Goal: Navigation & Orientation: Find specific page/section

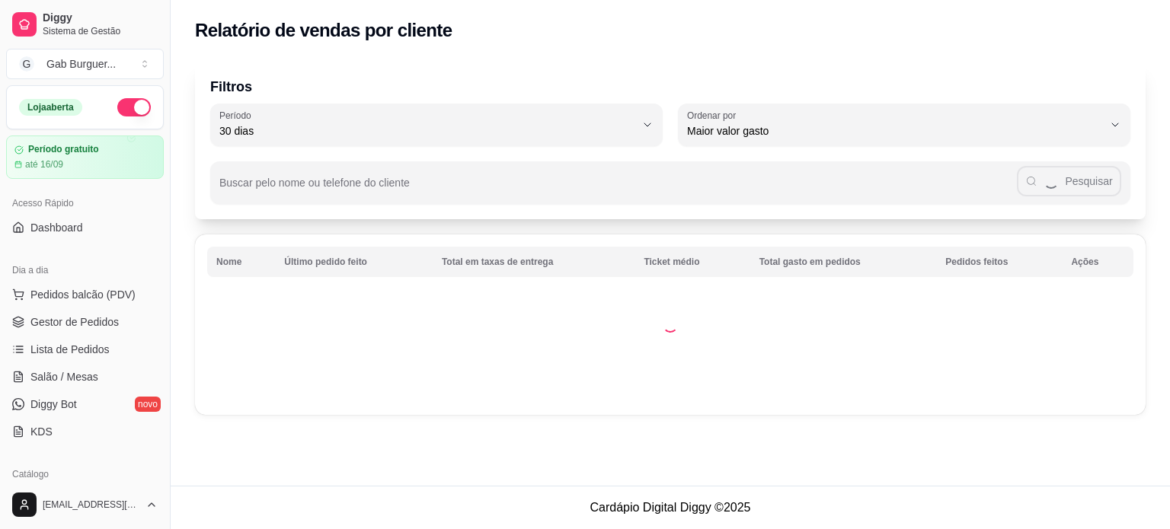
select select "30"
select select "HIGHEST_TOTAL_SPENT_WITH_ORDERS"
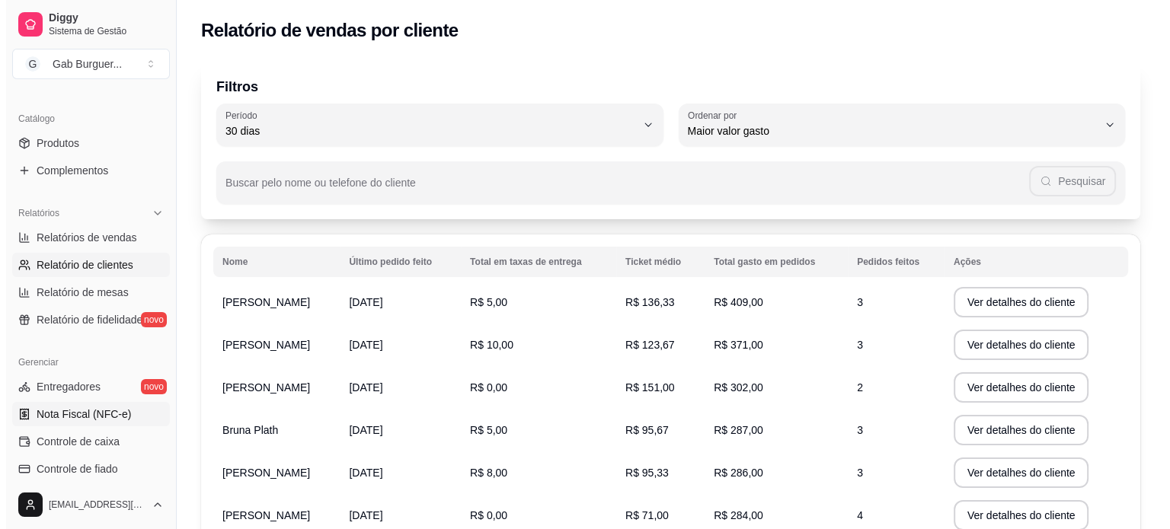
scroll to position [381, 0]
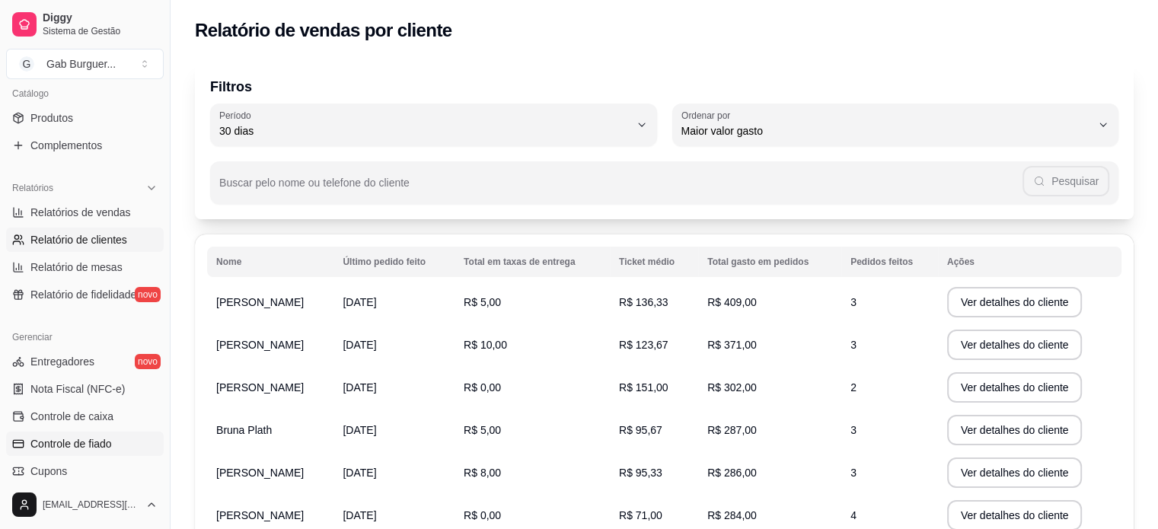
click at [101, 436] on span "Controle de fiado" at bounding box center [70, 443] width 81 height 15
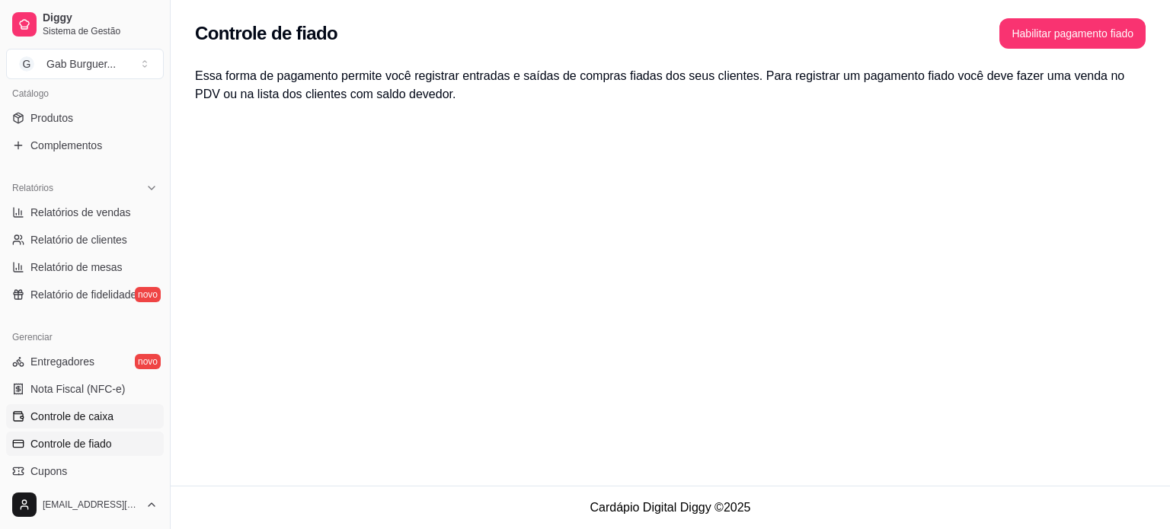
click at [101, 426] on link "Controle de caixa" at bounding box center [85, 416] width 158 height 24
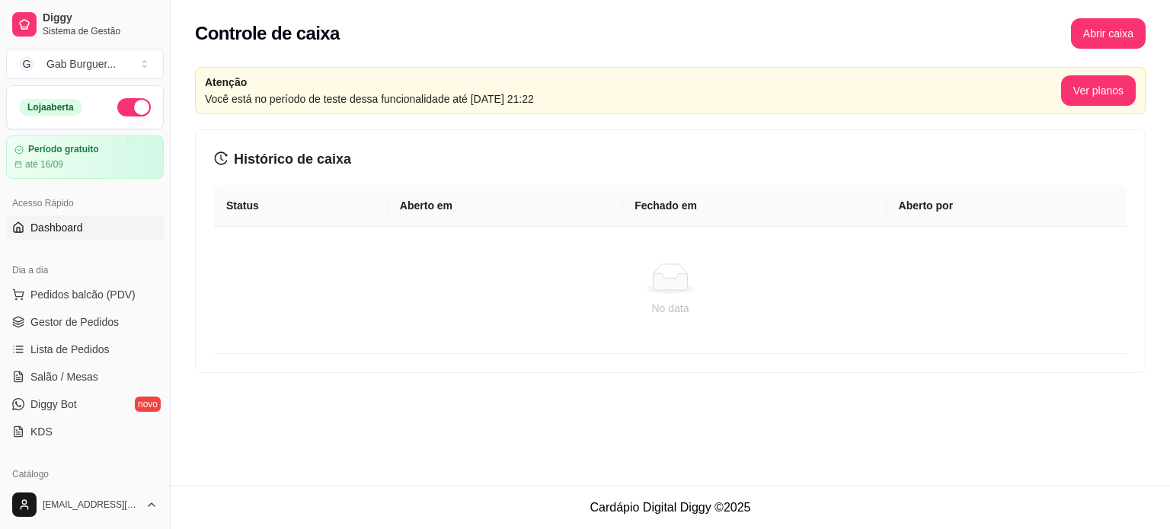
click at [90, 234] on link "Dashboard" at bounding box center [85, 228] width 158 height 24
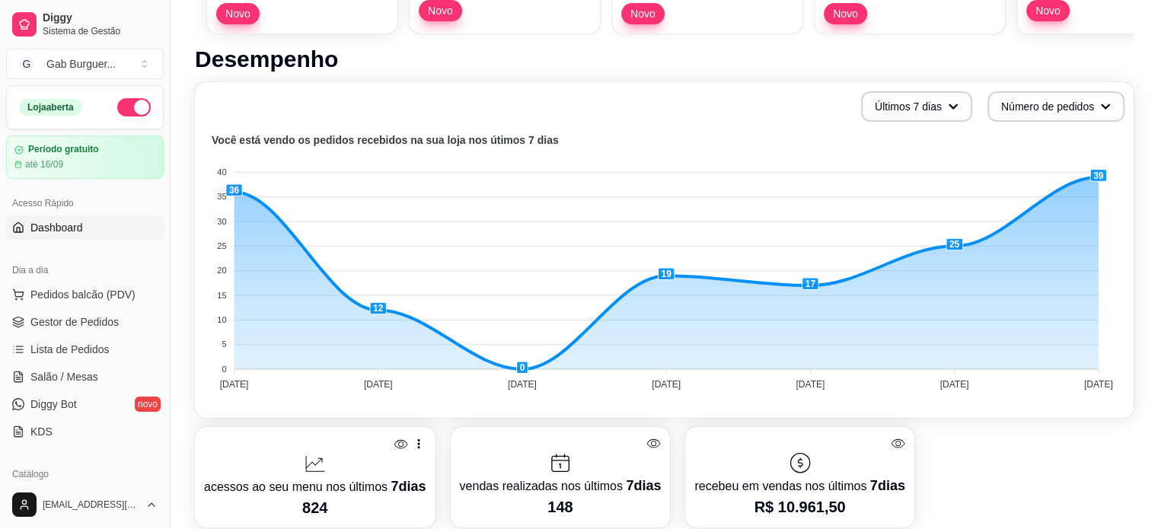
scroll to position [305, 0]
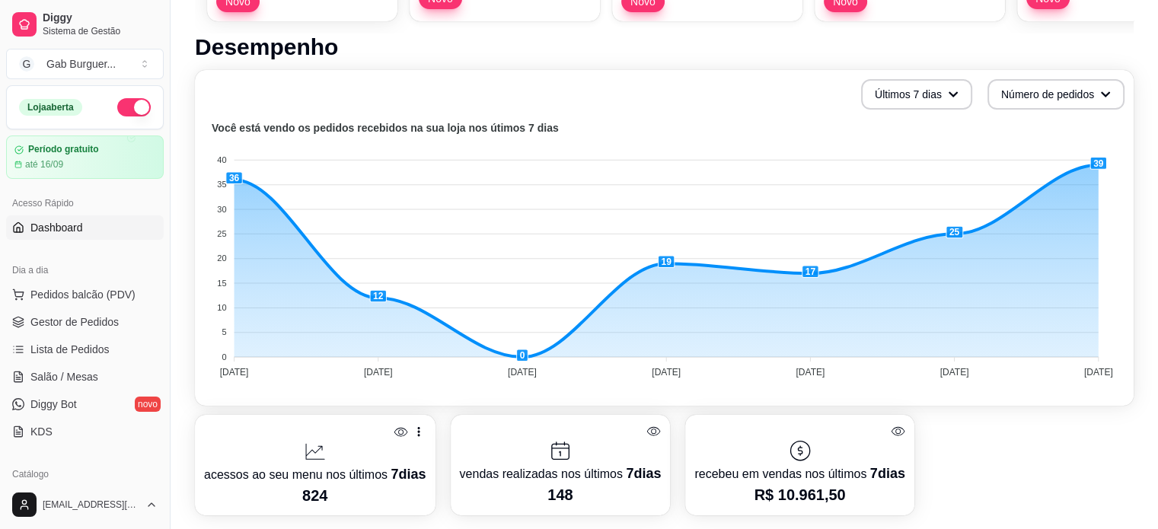
click at [927, 113] on div "Últimos 7 dias Número de pedidos Você está vendo os pedidos recebidos na sua lo…" at bounding box center [664, 238] width 939 height 336
click at [950, 89] on icon "button" at bounding box center [953, 94] width 11 height 11
click at [943, 151] on span "Últimos 15 dias" at bounding box center [917, 156] width 128 height 15
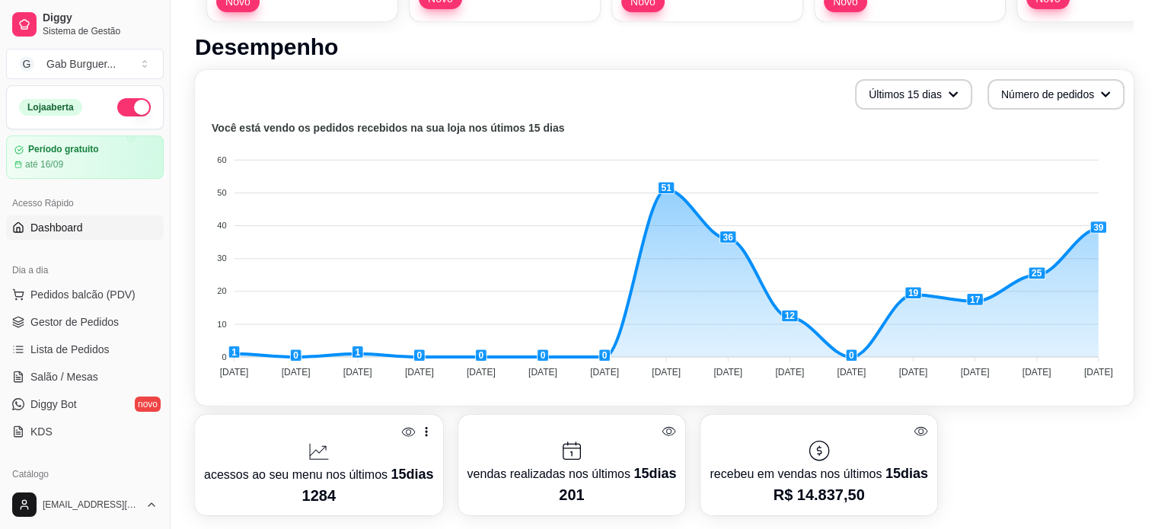
click at [841, 142] on foreignobject at bounding box center [664, 252] width 921 height 267
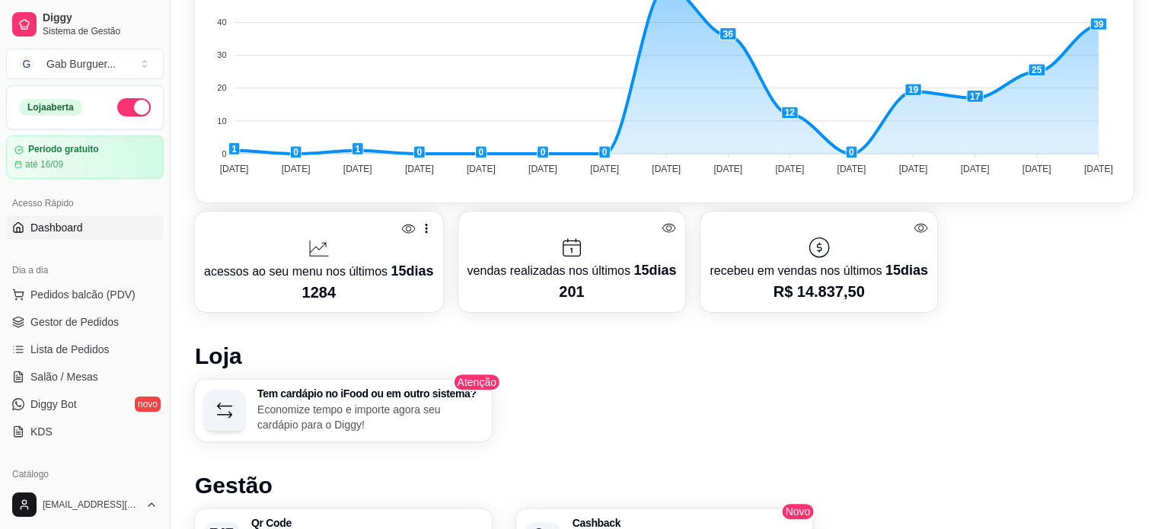
scroll to position [369, 0]
